Goal: Task Accomplishment & Management: Manage account settings

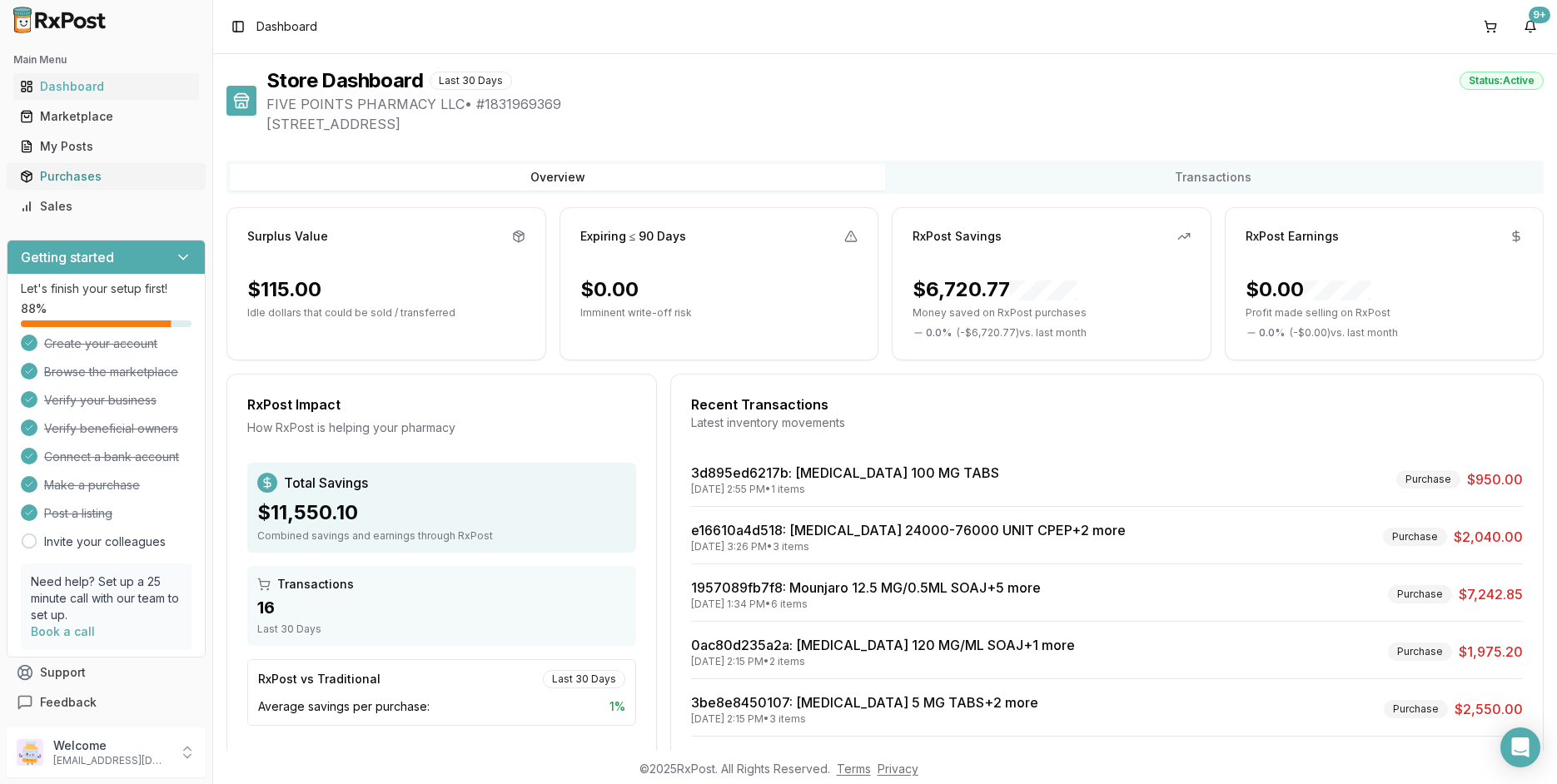
click at [64, 177] on div "Purchases" at bounding box center [106, 176] width 172 height 17
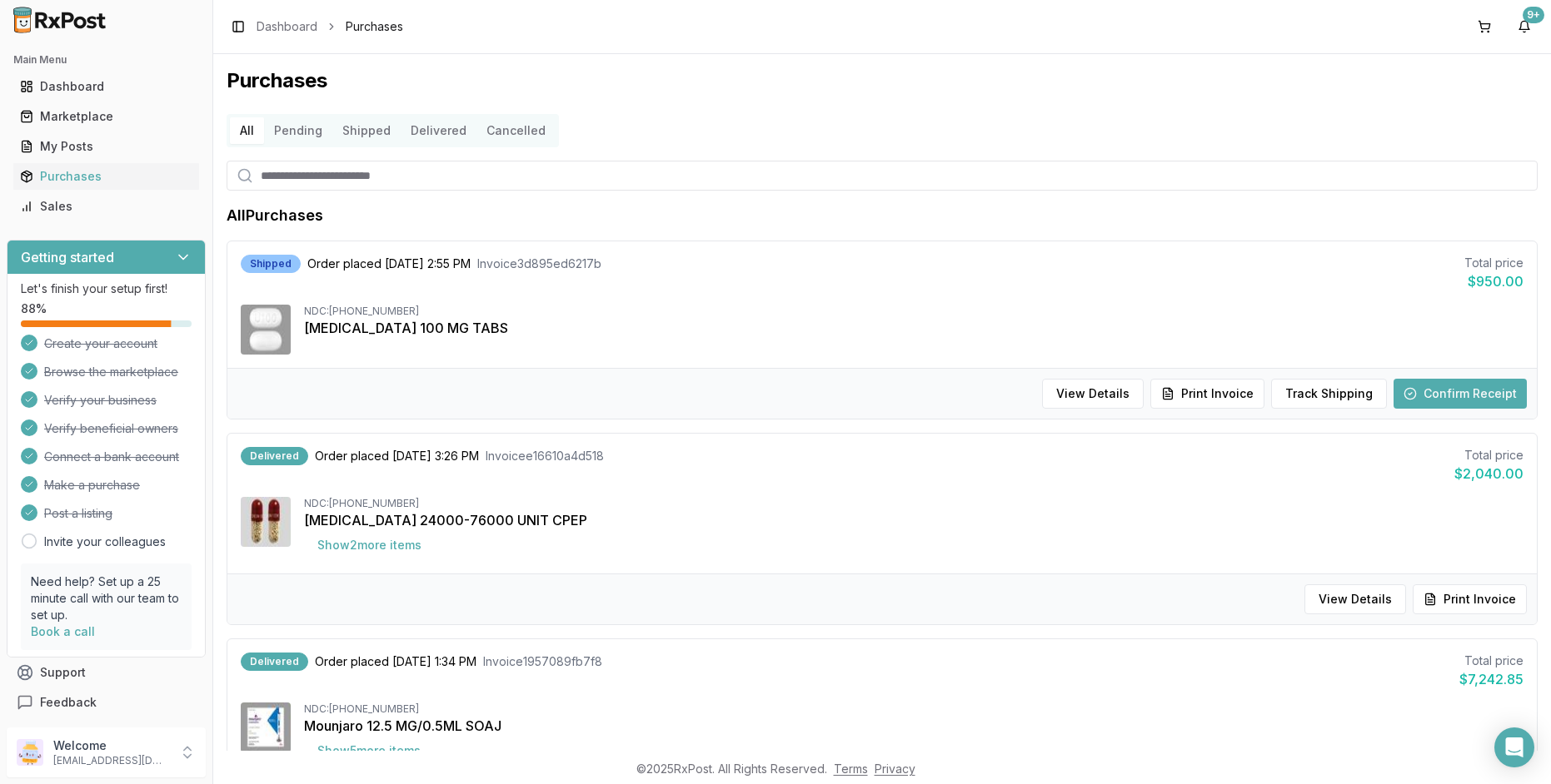
click at [1459, 392] on button "Confirm Receipt" at bounding box center [1459, 394] width 133 height 30
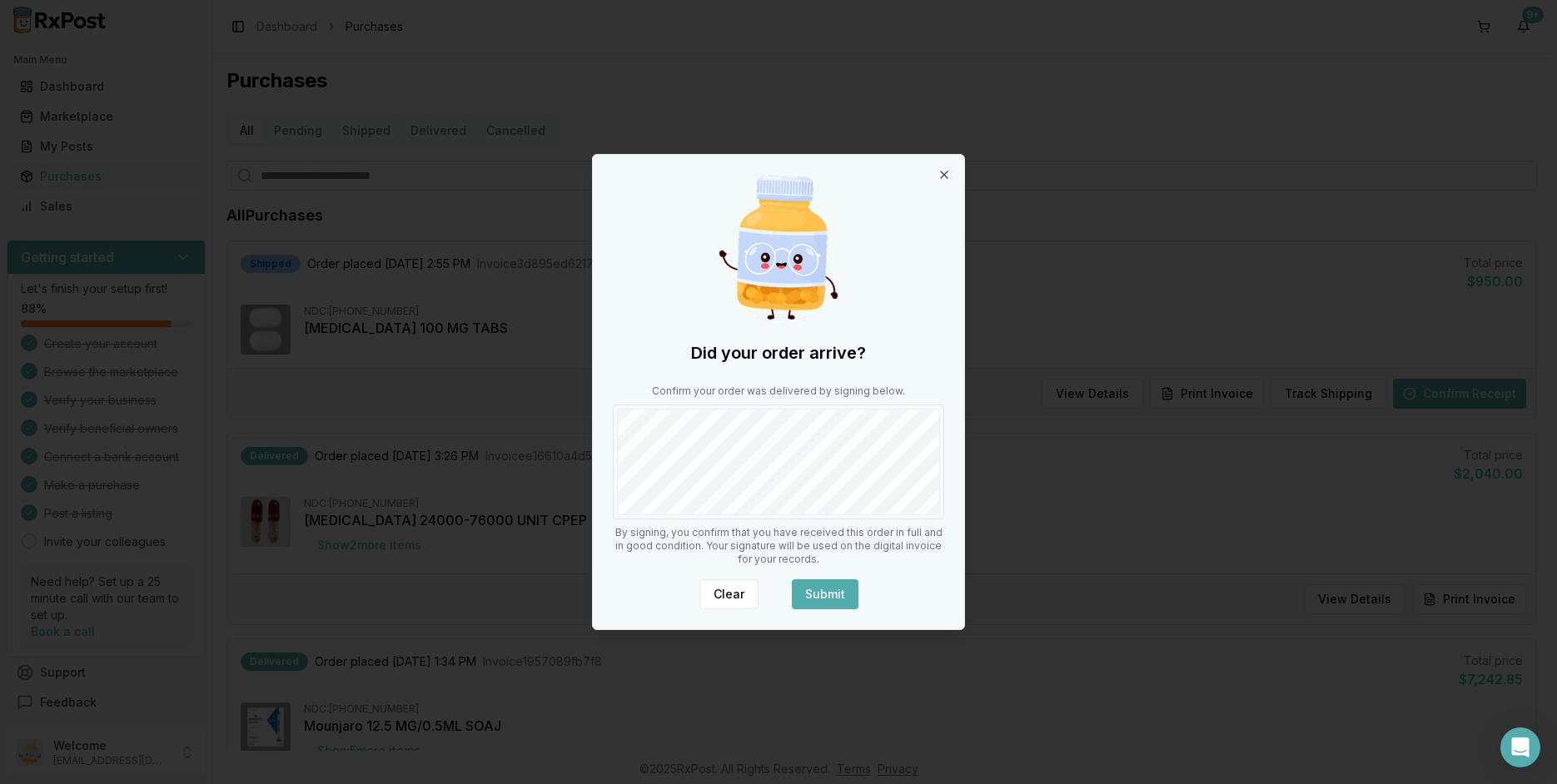
click at [822, 603] on button "Submit" at bounding box center [825, 594] width 67 height 30
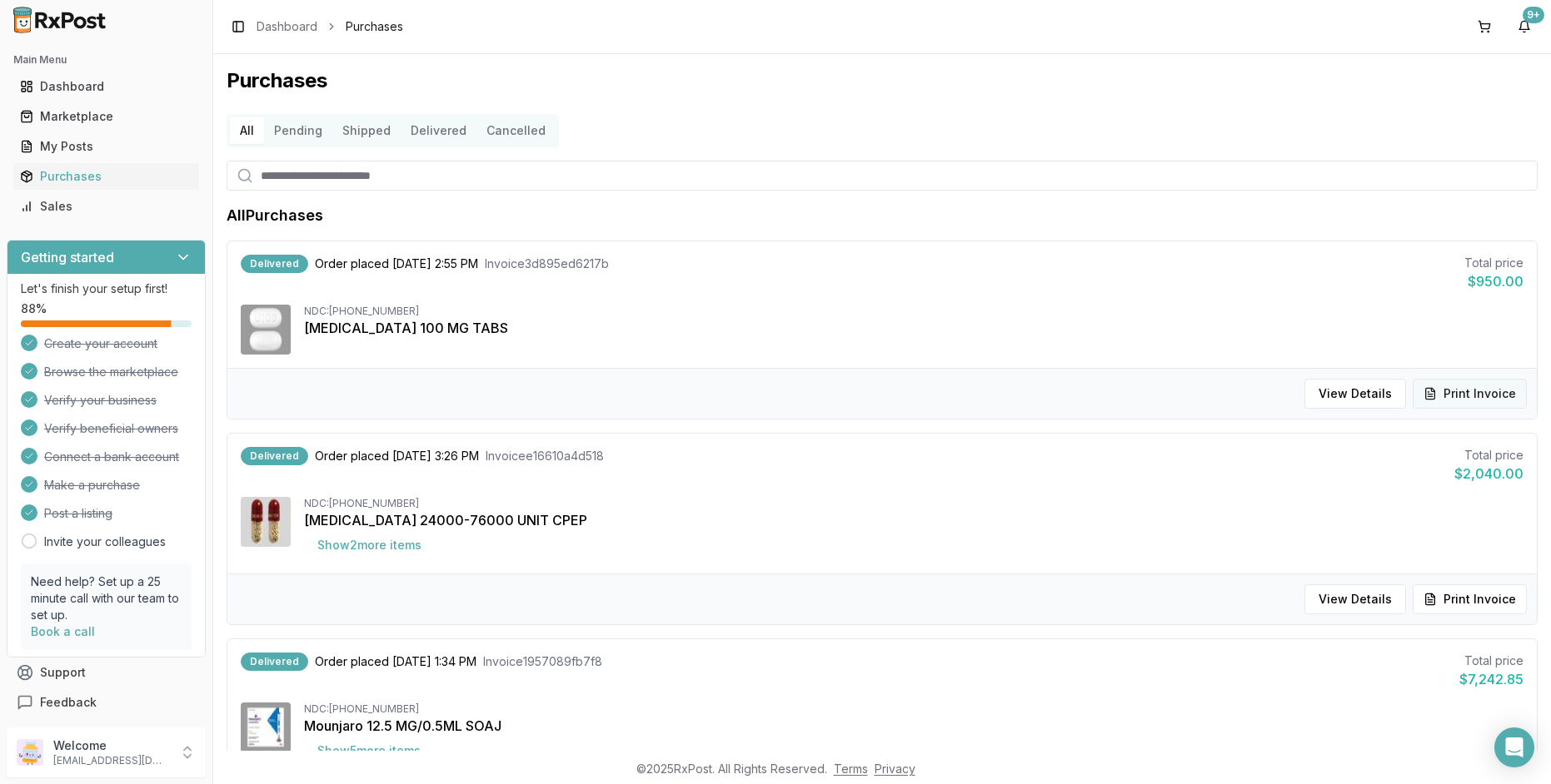
click at [1472, 397] on button "Print Invoice" at bounding box center [1469, 394] width 114 height 30
click at [76, 89] on div "Dashboard" at bounding box center [106, 87] width 172 height 17
